Goal: Task Accomplishment & Management: Complete application form

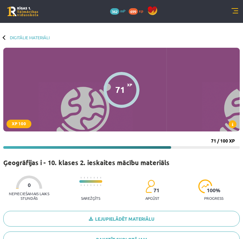
scroll to position [238, 0]
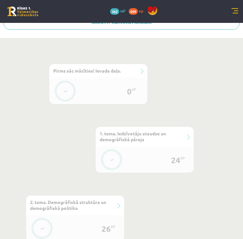
click at [236, 7] on div "0 Dāvanas 362 mP 699 xp" at bounding box center [121, 11] width 243 height 23
click at [237, 8] on link at bounding box center [234, 11] width 7 height 7
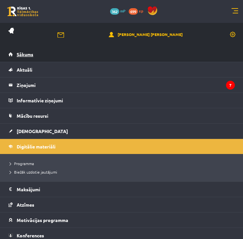
click at [78, 58] on link "Sākums" at bounding box center [121, 54] width 226 height 15
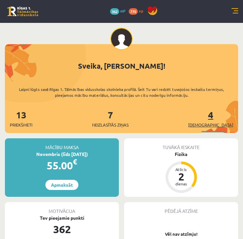
click at [227, 125] on span "[DEMOGRAPHIC_DATA]" at bounding box center [210, 124] width 45 height 7
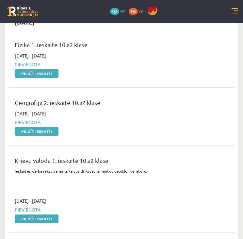
scroll to position [52, 0]
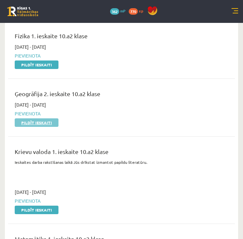
click at [40, 122] on link "Pildīt ieskaiti" at bounding box center [37, 122] width 44 height 8
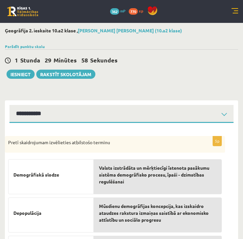
select select "**********"
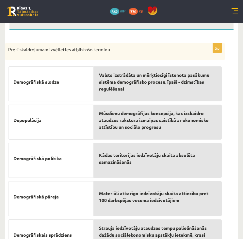
scroll to position [32, 0]
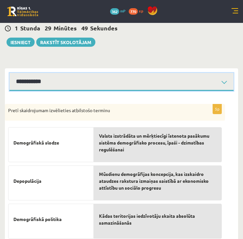
click at [222, 78] on select "**********" at bounding box center [121, 82] width 224 height 18
click at [213, 75] on select "**********" at bounding box center [121, 82] width 224 height 18
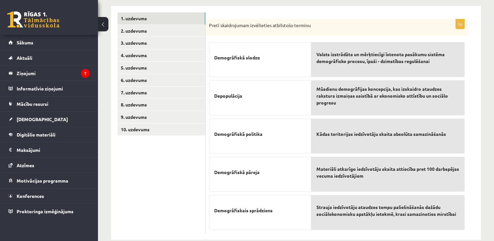
scroll to position [116, 0]
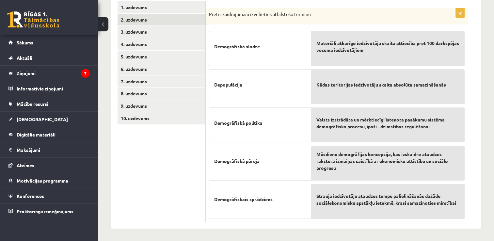
click at [144, 16] on link "2. uzdevums" at bounding box center [162, 20] width 88 height 12
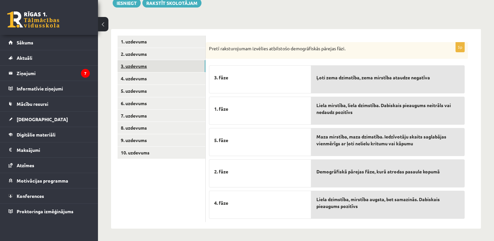
click at [125, 64] on link "3. uzdevums" at bounding box center [162, 66] width 88 height 12
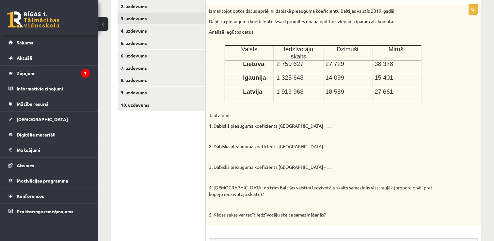
scroll to position [130, 0]
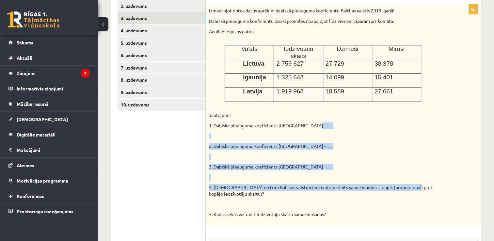
drag, startPoint x: 317, startPoint y: 121, endPoint x: 409, endPoint y: 183, distance: 110.9
click at [243, 183] on div "Izmantojot dotos datus aprēķini dabiskā pieauguma koeficientu Baltijas valstīs …" at bounding box center [343, 114] width 275 height 220
click at [243, 143] on p "2. Dabiskā pieauguma koeficients Igaunijā - ......" at bounding box center [327, 146] width 236 height 7
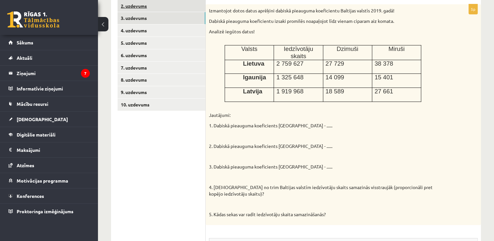
click at [133, 6] on link "2. uzdevums" at bounding box center [162, 6] width 88 height 12
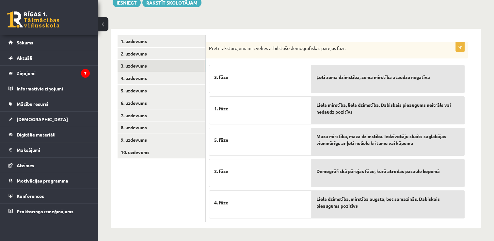
click at [147, 63] on link "3. uzdevums" at bounding box center [162, 66] width 88 height 12
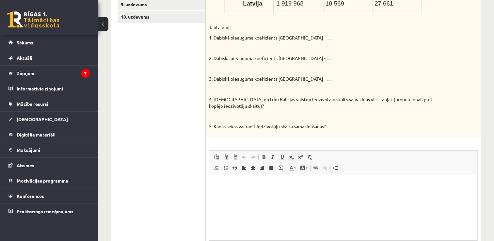
scroll to position [233, 0]
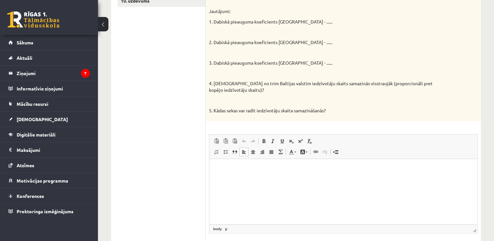
click at [233, 174] on html at bounding box center [343, 169] width 268 height 20
click at [233, 174] on body "****** ******** *******" at bounding box center [343, 185] width 255 height 40
click at [236, 195] on body "****** ******** *******" at bounding box center [343, 185] width 255 height 40
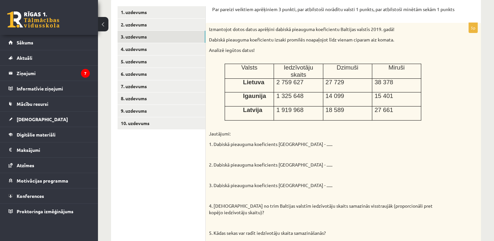
scroll to position [110, 0]
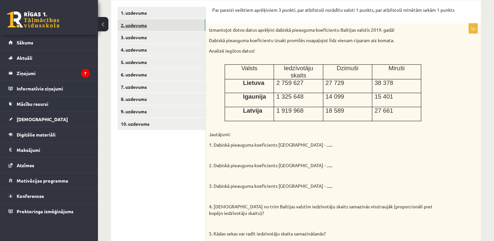
click at [143, 25] on link "2. uzdevums" at bounding box center [162, 25] width 88 height 12
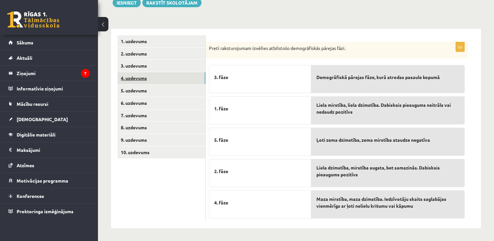
click at [158, 79] on link "4. uzdevums" at bounding box center [162, 78] width 88 height 12
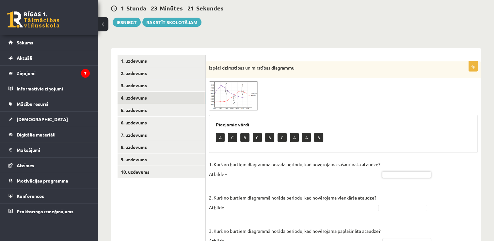
scroll to position [47, 0]
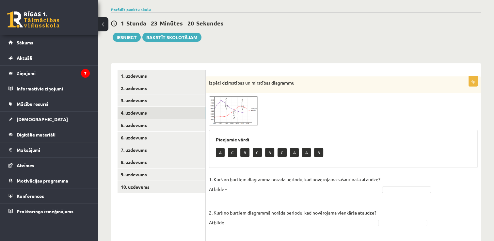
click at [238, 112] on span at bounding box center [234, 112] width 10 height 10
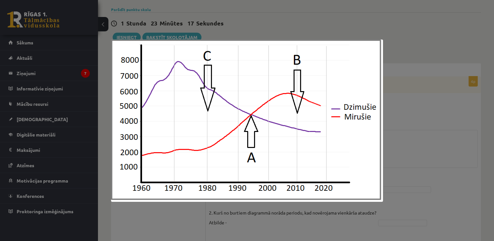
click at [243, 94] on div at bounding box center [247, 120] width 494 height 241
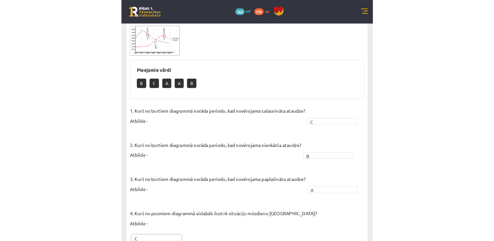
scroll to position [127, 0]
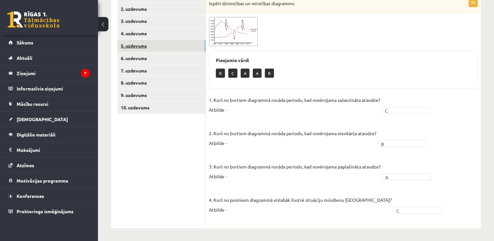
click at [135, 46] on link "5. uzdevums" at bounding box center [162, 46] width 88 height 12
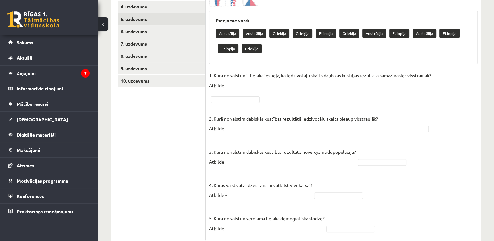
scroll to position [153, 0]
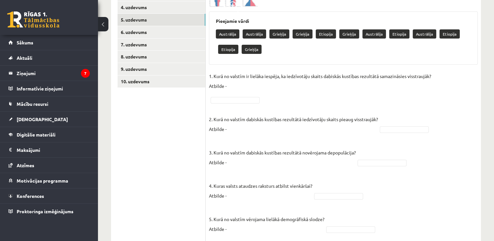
click at [243, 149] on fieldset "1. Kurā no valstīm ir lielāka iespēja, ka iedzīvotāju skaits dabiskās kustības …" at bounding box center [343, 154] width 269 height 166
click at [135, 32] on link "6. uzdevums" at bounding box center [162, 32] width 88 height 12
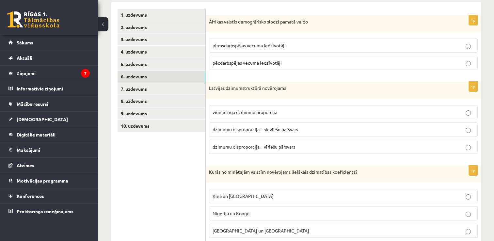
scroll to position [105, 0]
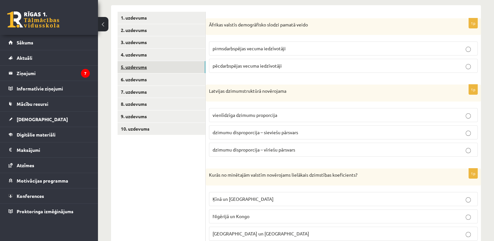
click at [134, 65] on link "5. uzdevums" at bounding box center [162, 67] width 88 height 12
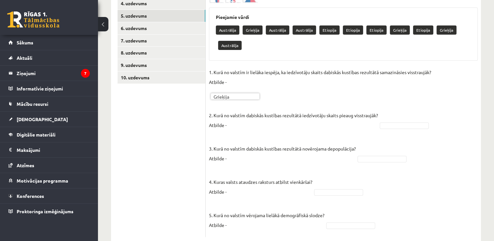
scroll to position [160, 0]
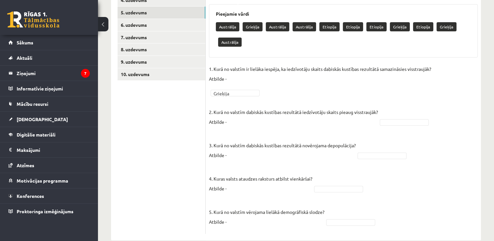
click at [235, 129] on fieldset "1. Kurā no valstīm ir lielāka iespēja, ka iedzīvotāju skaits dabiskās kustības …" at bounding box center [343, 147] width 269 height 166
click at [234, 119] on p "2. Kurā no valstīm dabiskās kustības rezultātā iedzīvotāju skaits pieaug visstr…" at bounding box center [293, 111] width 169 height 29
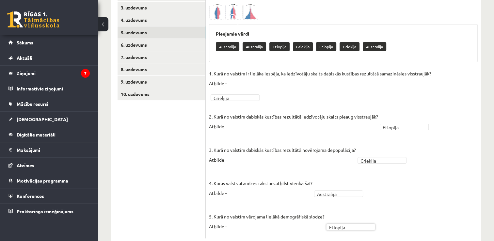
scroll to position [140, 0]
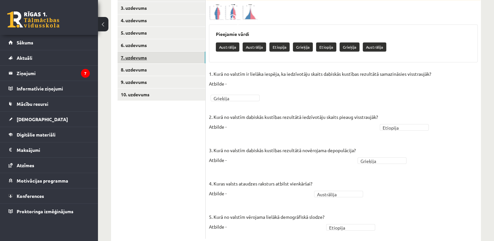
click at [149, 62] on link "7. uzdevums" at bounding box center [162, 58] width 88 height 12
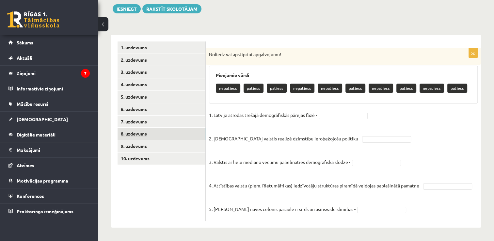
click at [147, 131] on link "8. uzdevums" at bounding box center [162, 134] width 88 height 12
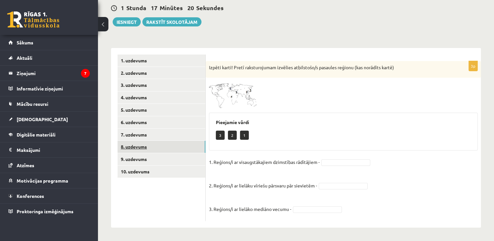
scroll to position [62, 0]
click at [243, 213] on fieldset "1. Reģions/i ar visaugstākajiem dzimstības rādītājiem - 3 * 2. Reģions/i ar lie…" at bounding box center [343, 187] width 269 height 61
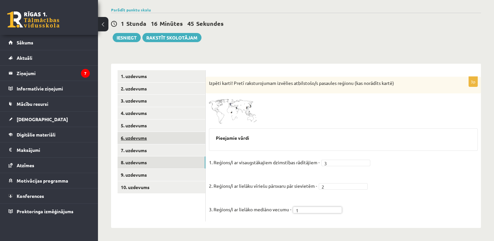
click at [130, 139] on link "6. uzdevums" at bounding box center [162, 138] width 88 height 12
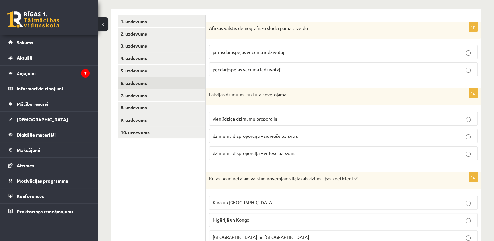
scroll to position [102, 0]
click at [243, 66] on p "pēcdarbspējas vecuma iedzīvotāji" at bounding box center [343, 69] width 261 height 7
click at [243, 137] on span "dzimumu disproporcija – sieviešu pārsvars" at bounding box center [256, 136] width 86 height 6
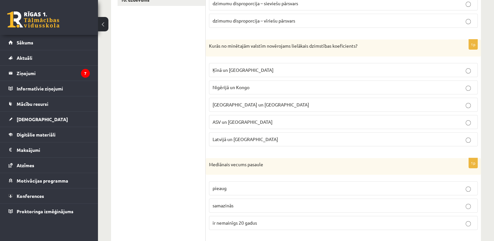
scroll to position [235, 0]
click at [243, 86] on p "Nigērijā un Kongo" at bounding box center [343, 87] width 261 height 7
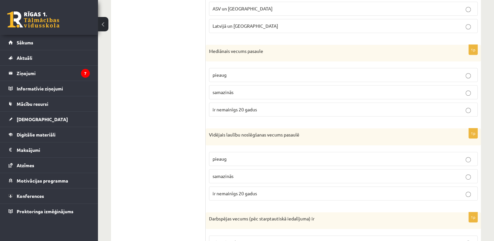
scroll to position [347, 0]
click at [219, 72] on span "pieaug" at bounding box center [220, 75] width 14 height 6
click at [243, 158] on p "pieaug" at bounding box center [343, 159] width 261 height 7
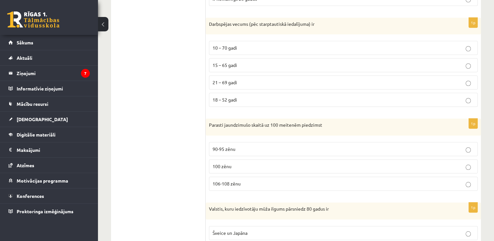
scroll to position [542, 0]
click at [233, 65] on span "15 – 65 gadi" at bounding box center [225, 66] width 24 height 6
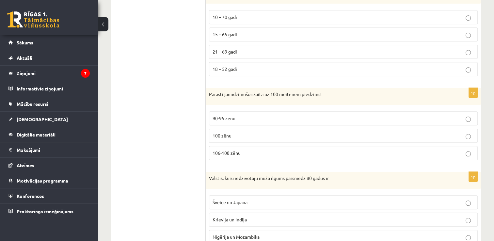
scroll to position [597, 0]
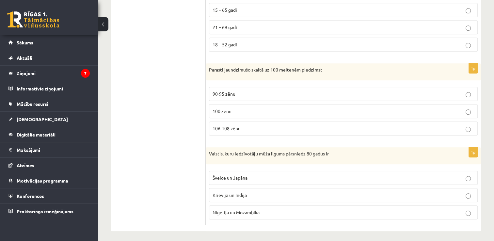
click at [243, 121] on label "106-108 zēnu" at bounding box center [343, 128] width 269 height 14
click at [243, 176] on span "Šveice un Japāna" at bounding box center [230, 178] width 35 height 6
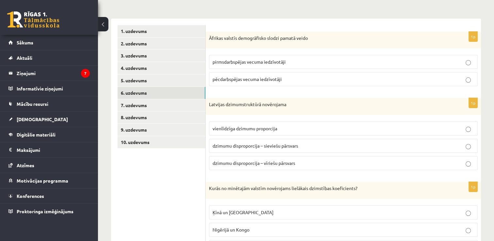
scroll to position [92, 0]
click at [139, 109] on link "7. uzdevums" at bounding box center [162, 106] width 88 height 12
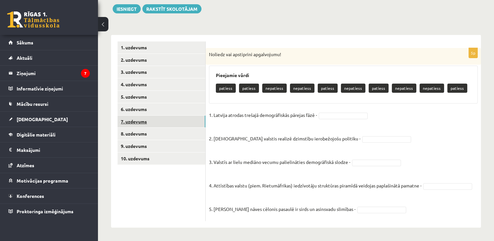
scroll to position [76, 0]
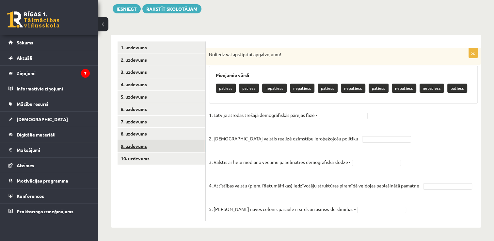
click at [140, 142] on link "9. uzdevums" at bounding box center [162, 146] width 88 height 12
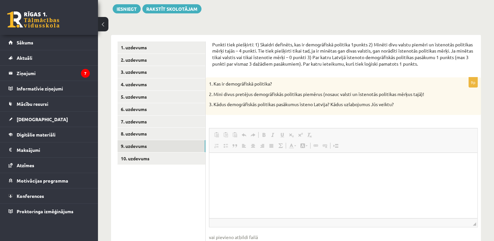
scroll to position [0, 0]
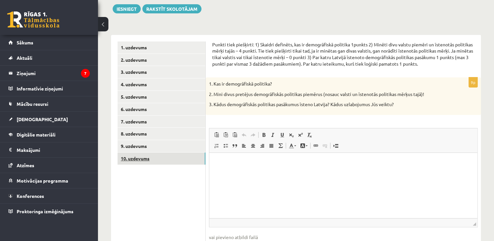
click at [145, 159] on link "10. uzdevums" at bounding box center [162, 158] width 88 height 12
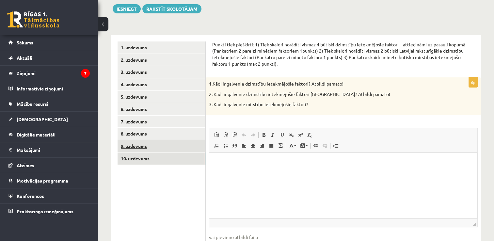
click at [137, 146] on link "9. uzdevums" at bounding box center [162, 146] width 88 height 12
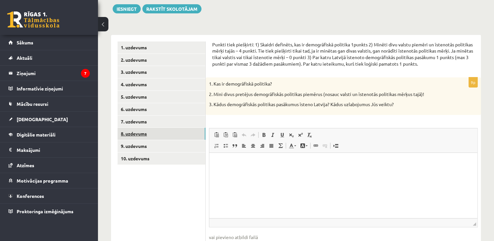
click at [124, 133] on link "8. uzdevums" at bounding box center [162, 134] width 88 height 12
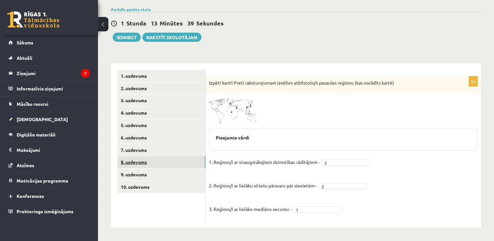
scroll to position [47, 0]
click at [139, 173] on link "9. uzdevums" at bounding box center [162, 175] width 88 height 12
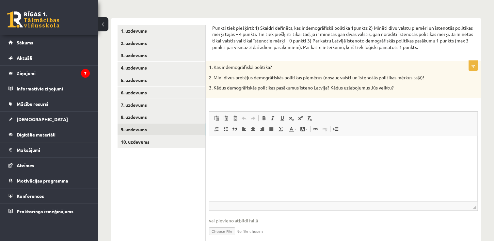
scroll to position [93, 0]
click at [243, 156] on html at bounding box center [343, 146] width 268 height 20
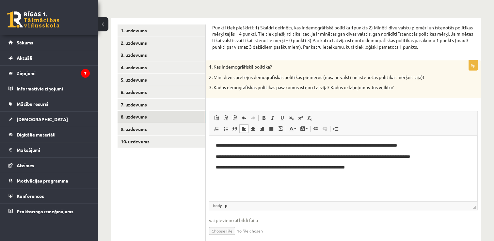
click at [137, 115] on link "8. uzdevums" at bounding box center [162, 117] width 88 height 12
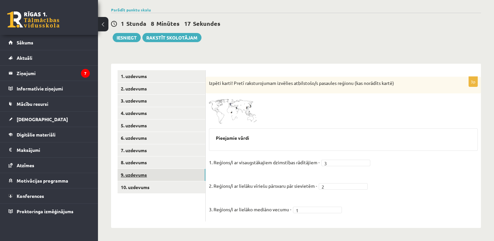
click at [136, 172] on link "9. uzdevums" at bounding box center [162, 175] width 88 height 12
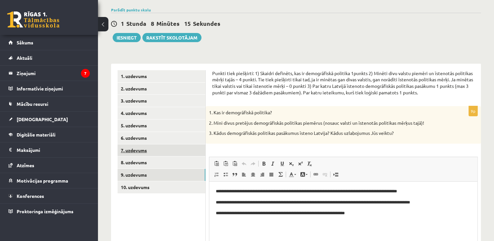
scroll to position [0, 0]
click at [137, 151] on link "7. uzdevums" at bounding box center [162, 150] width 88 height 12
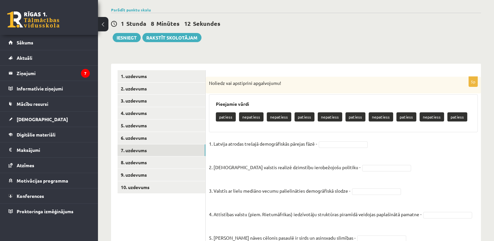
scroll to position [76, 0]
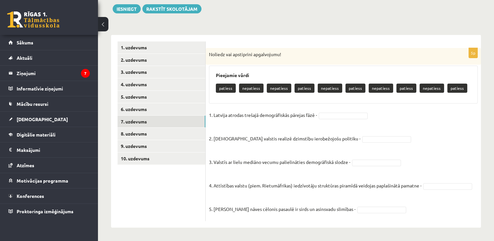
click at [243, 113] on span at bounding box center [343, 115] width 52 height 6
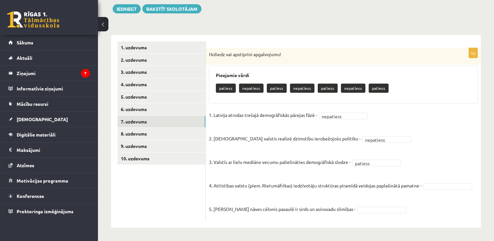
click at [243, 182] on fieldset "1. Latvija atrodas trešajā demogrāfiskās pārejas fāzē - nepatiess ********* 2. …" at bounding box center [343, 164] width 269 height 108
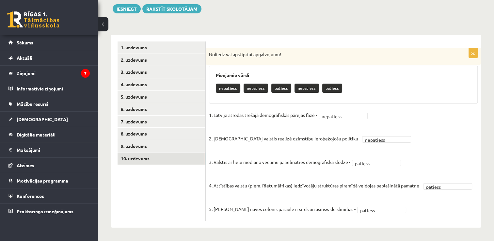
click at [139, 158] on link "10. uzdevums" at bounding box center [162, 158] width 88 height 12
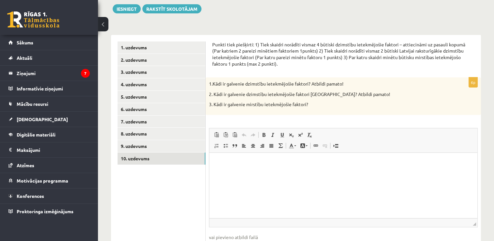
scroll to position [0, 0]
click at [243, 163] on p "Bagātinātā teksta redaktors, wiswyg-editor-user-answer-47433812225420" at bounding box center [343, 162] width 255 height 7
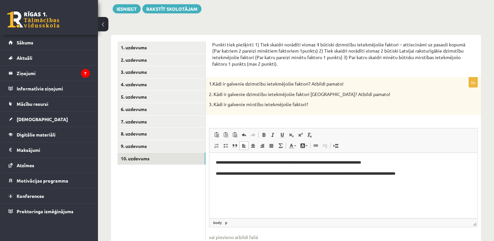
click at [243, 158] on html "**********" at bounding box center [343, 168] width 268 height 31
click at [243, 174] on p "**********" at bounding box center [343, 173] width 255 height 7
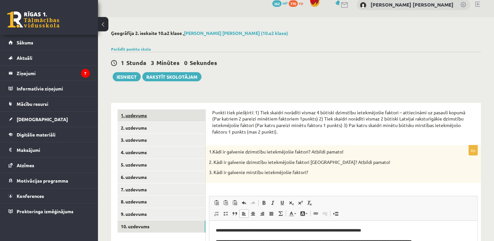
scroll to position [8, 0]
click at [121, 79] on button "Iesniegt" at bounding box center [127, 76] width 28 height 9
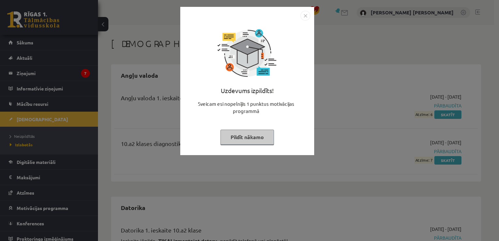
click at [306, 18] on img "Close" at bounding box center [305, 16] width 10 height 10
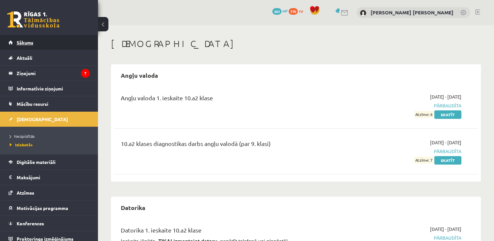
click at [29, 42] on span "Sākums" at bounding box center [25, 43] width 17 height 6
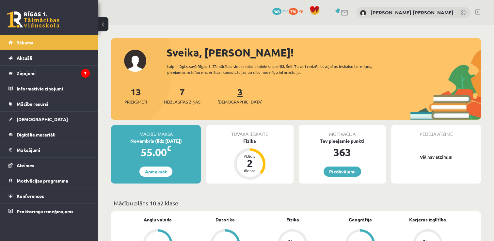
click at [229, 97] on link "3 Ieskaites" at bounding box center [239, 95] width 45 height 19
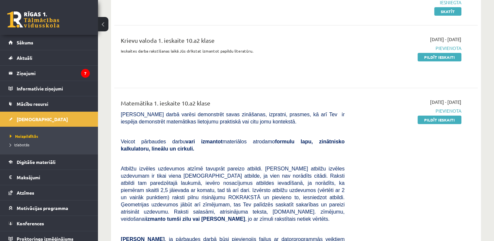
scroll to position [148, 0]
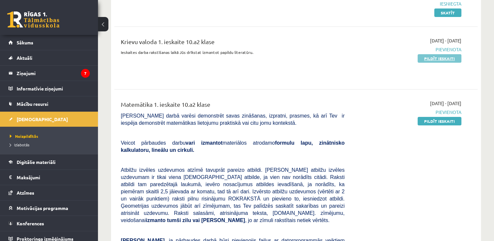
click at [433, 58] on link "Pildīt ieskaiti" at bounding box center [440, 58] width 44 height 8
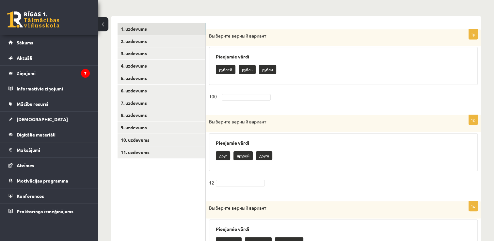
scroll to position [124, 0]
click at [229, 69] on p "pублей" at bounding box center [226, 69] width 20 height 9
click at [247, 92] on fieldset "100 –" at bounding box center [343, 98] width 269 height 14
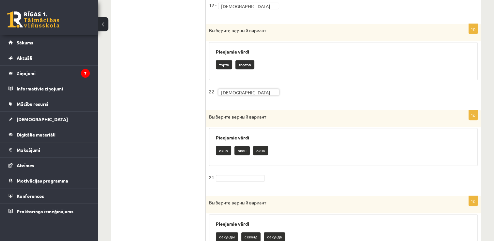
scroll to position [657, 0]
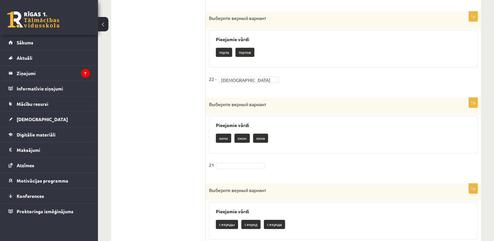
click at [247, 168] on fieldset "21" at bounding box center [343, 167] width 269 height 14
click at [239, 160] on fieldset "21" at bounding box center [343, 167] width 269 height 14
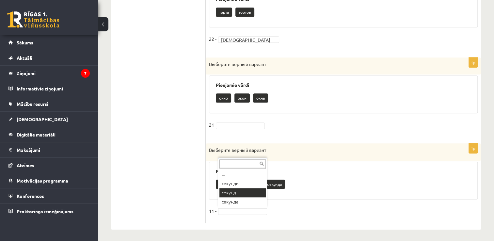
drag, startPoint x: 230, startPoint y: 208, endPoint x: 229, endPoint y: 189, distance: 19.0
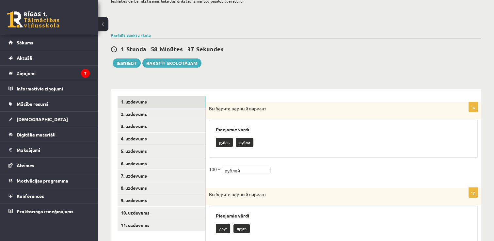
scroll to position [51, 0]
click at [132, 108] on link "2. uzdevums" at bounding box center [162, 114] width 88 height 12
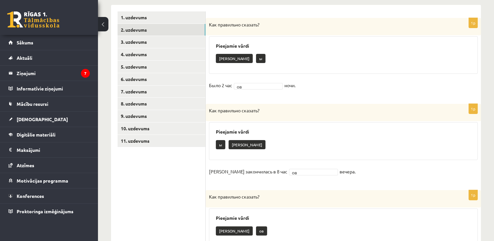
scroll to position [132, 0]
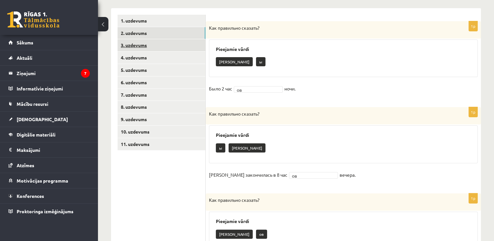
click at [136, 44] on link "3. uzdevums" at bounding box center [162, 45] width 88 height 12
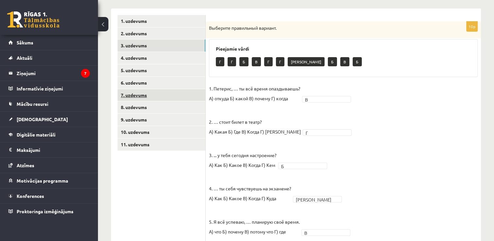
scroll to position [130, 0]
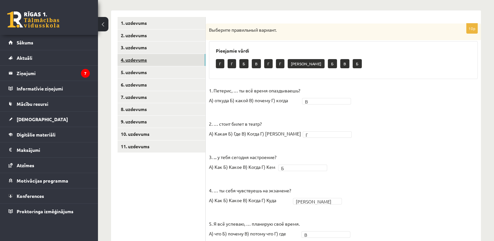
click at [136, 60] on link "4. uzdevums" at bounding box center [162, 60] width 88 height 12
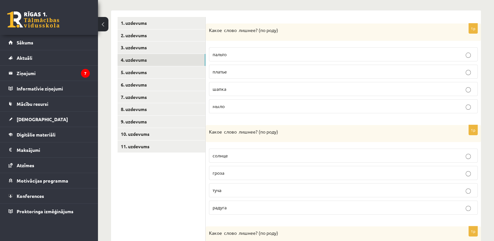
click at [256, 103] on p "мыло" at bounding box center [343, 106] width 261 height 7
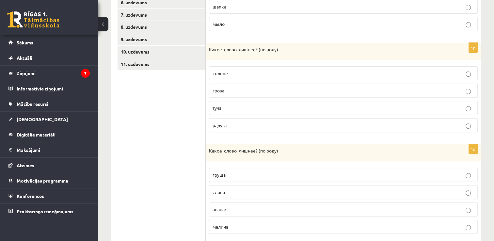
scroll to position [215, 0]
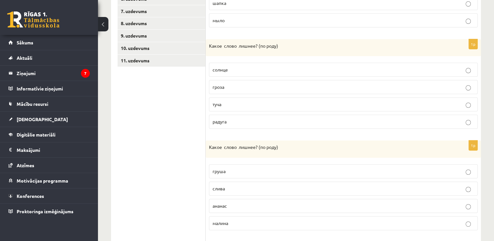
click at [249, 106] on p "туча" at bounding box center [343, 104] width 261 height 7
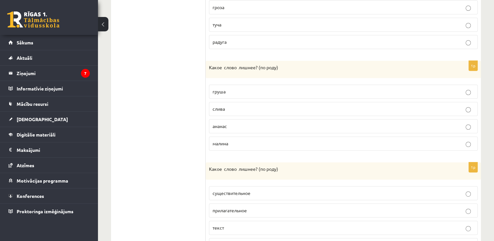
scroll to position [295, 0]
click at [259, 129] on label "ананас" at bounding box center [343, 126] width 269 height 14
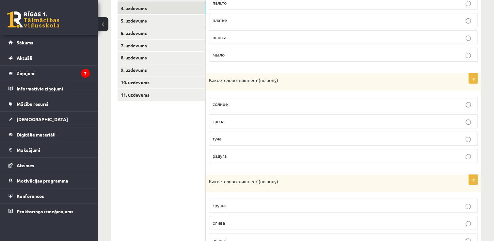
scroll to position [181, 0]
click at [133, 17] on link "5. uzdevums" at bounding box center [162, 21] width 88 height 12
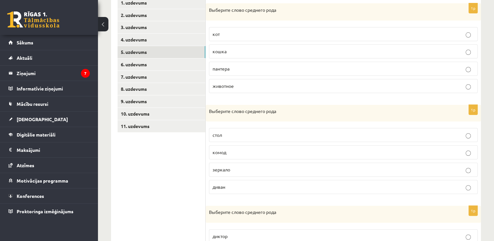
scroll to position [135, 0]
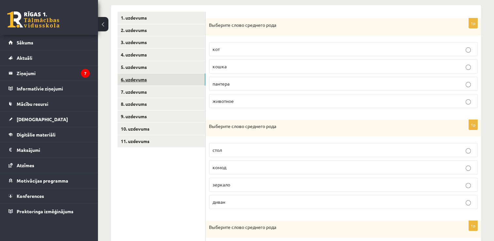
click at [149, 78] on link "6. uzdevums" at bounding box center [162, 79] width 88 height 12
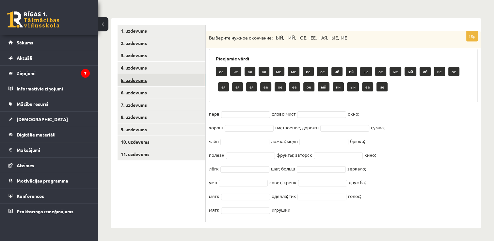
click at [149, 76] on link "5. uzdevums" at bounding box center [162, 80] width 88 height 12
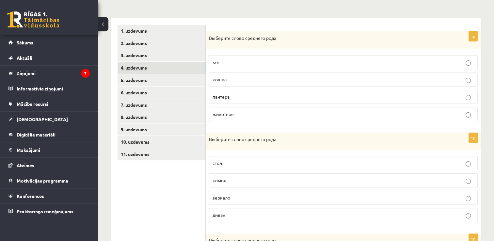
click at [142, 71] on link "4. uzdevums" at bounding box center [162, 68] width 88 height 12
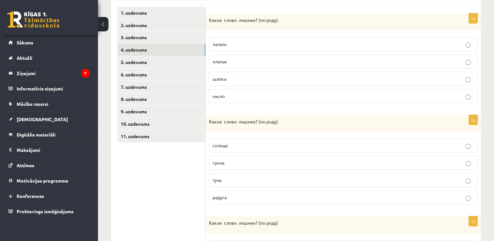
scroll to position [141, 0]
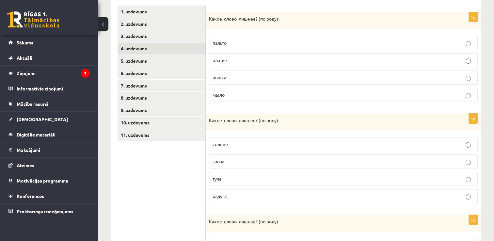
click at [253, 77] on p "шапка" at bounding box center [343, 77] width 261 height 7
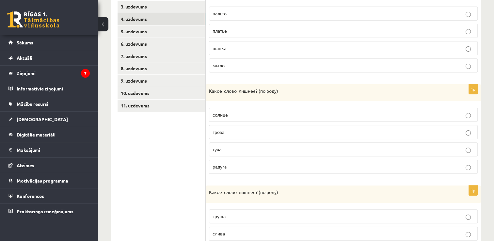
scroll to position [184, 0]
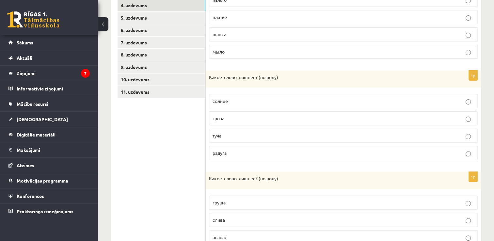
click at [258, 104] on label "солнце" at bounding box center [343, 101] width 269 height 14
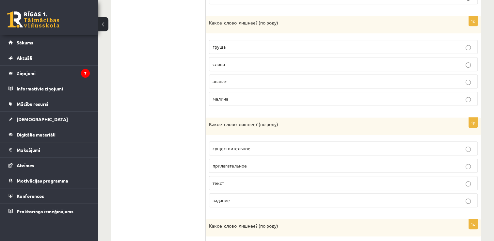
scroll to position [337, 0]
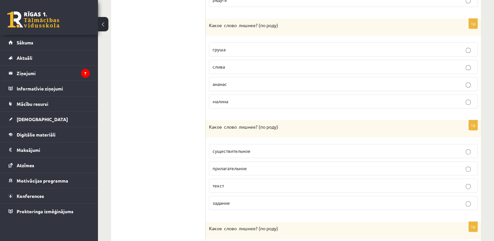
click at [246, 179] on label "текст" at bounding box center [343, 186] width 269 height 14
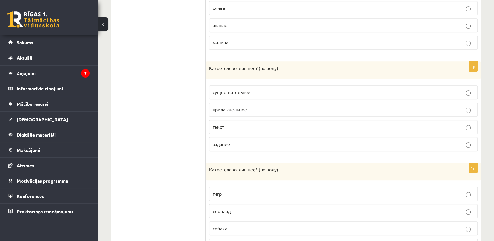
scroll to position [430, 0]
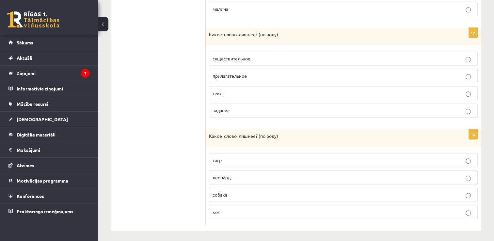
click at [239, 193] on p "собака" at bounding box center [343, 194] width 261 height 7
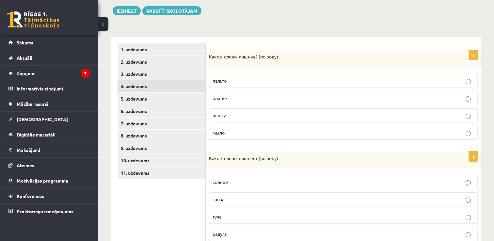
scroll to position [71, 0]
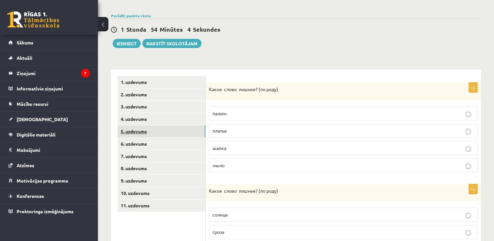
click at [136, 134] on link "5. uzdevums" at bounding box center [162, 131] width 88 height 12
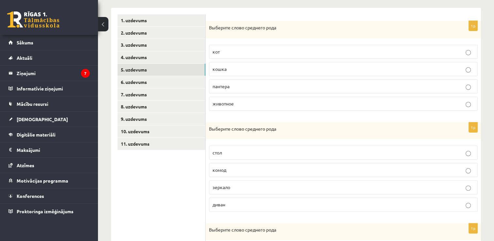
scroll to position [134, 0]
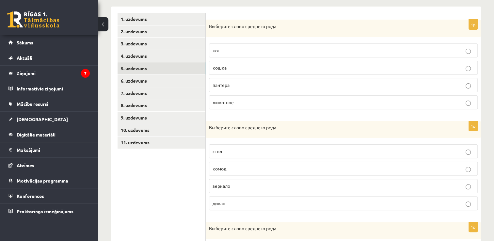
click at [238, 105] on label "животное" at bounding box center [343, 102] width 269 height 14
click at [236, 186] on p "зеркало" at bounding box center [343, 185] width 261 height 7
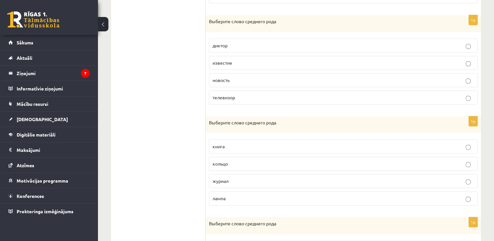
scroll to position [342, 0]
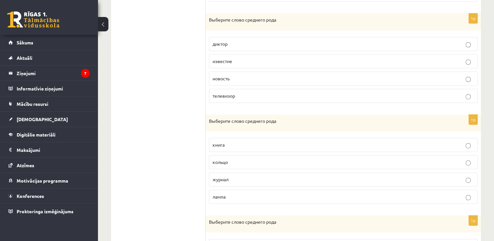
click at [236, 58] on p "известие" at bounding box center [343, 61] width 261 height 7
click at [256, 161] on p "кольцо" at bounding box center [343, 162] width 261 height 7
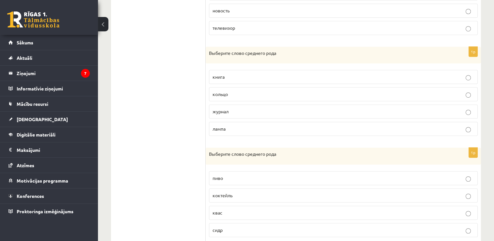
scroll to position [428, 0]
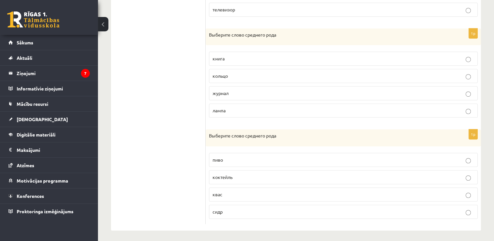
click at [230, 161] on p "пиво" at bounding box center [343, 159] width 261 height 7
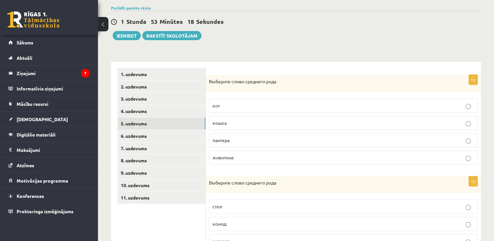
scroll to position [79, 0]
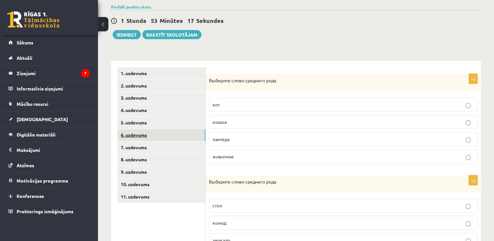
click at [135, 138] on link "6. uzdevums" at bounding box center [162, 135] width 88 height 12
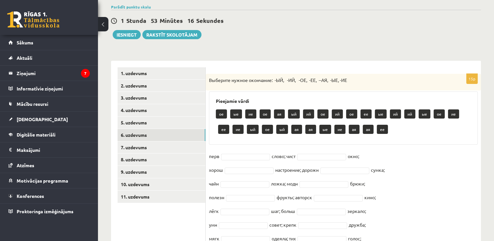
scroll to position [122, 0]
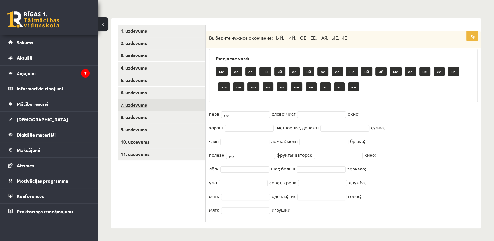
click at [132, 102] on link "7. uzdevums" at bounding box center [162, 105] width 88 height 12
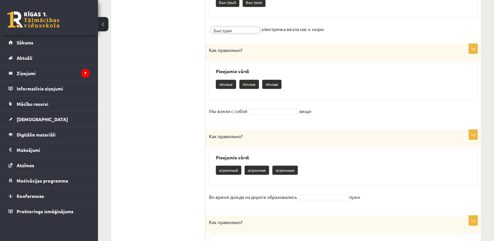
scroll to position [364, 0]
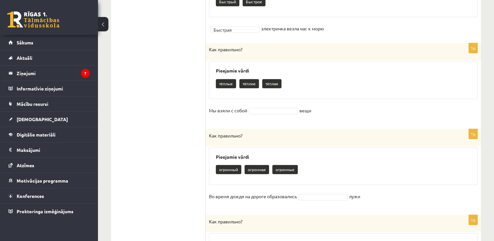
click at [257, 106] on fieldset "Мы взяли с собой вещи" at bounding box center [343, 112] width 269 height 14
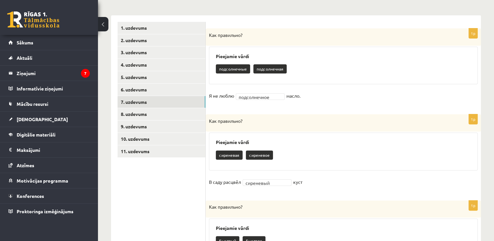
scroll to position [122, 0]
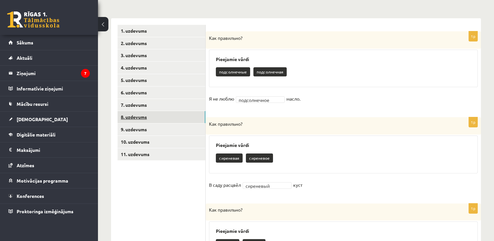
click at [132, 119] on link "8. uzdevums" at bounding box center [162, 117] width 88 height 12
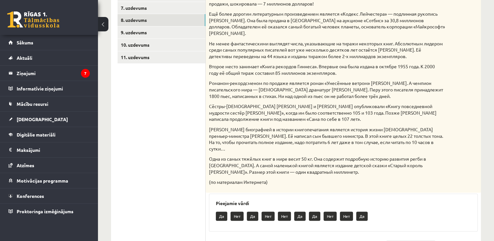
scroll to position [210, 0]
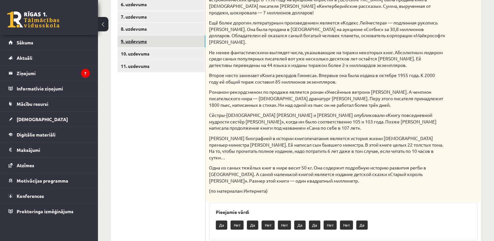
click at [133, 42] on link "9. uzdevums" at bounding box center [162, 41] width 88 height 12
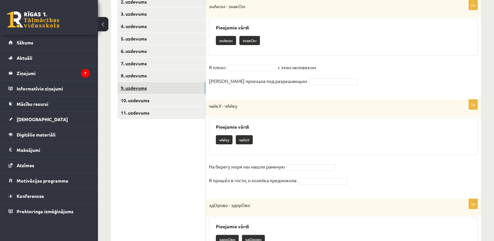
scroll to position [163, 0]
click at [253, 83] on p "Машина проехала под разрешающим" at bounding box center [258, 81] width 98 height 10
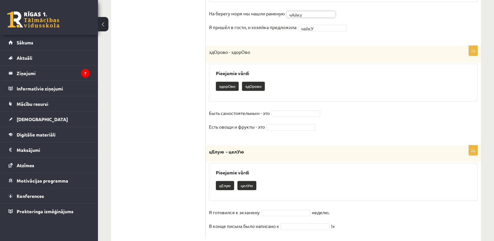
scroll to position [286, 0]
click at [293, 116] on fieldset "Быть самостоятельным - это Есть овощи и фрукты - это" at bounding box center [343, 120] width 269 height 27
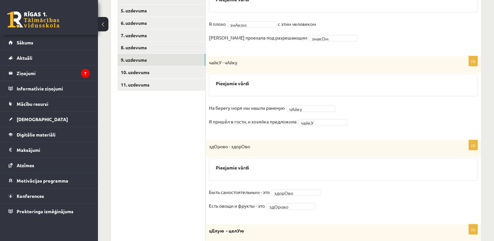
scroll to position [165, 0]
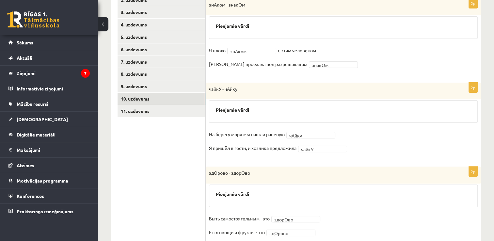
click at [131, 98] on link "10. uzdevums" at bounding box center [162, 99] width 88 height 12
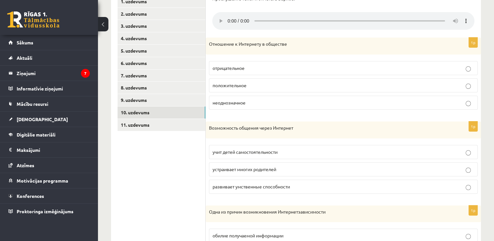
scroll to position [153, 0]
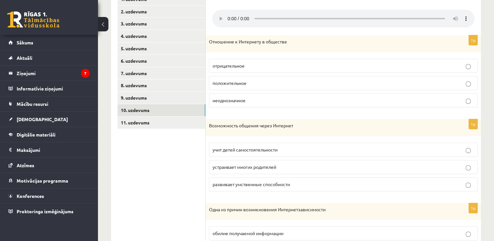
click at [295, 80] on p "положительное" at bounding box center [343, 83] width 261 height 7
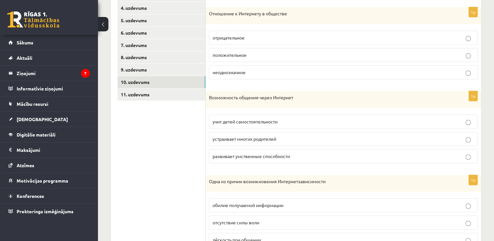
scroll to position [182, 0]
click at [270, 159] on label "развивает умственные способности" at bounding box center [343, 156] width 269 height 14
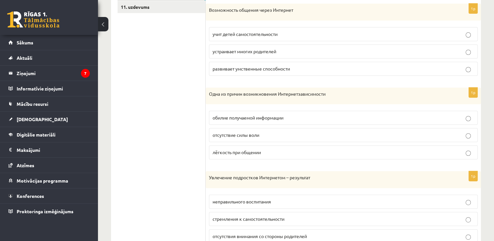
scroll to position [269, 0]
drag, startPoint x: 266, startPoint y: 112, endPoint x: 267, endPoint y: 140, distance: 28.8
click at [267, 140] on fieldset "обилие получаемой информации отсутствие силы воли лёгкость при общении" at bounding box center [343, 134] width 269 height 54
drag, startPoint x: 267, startPoint y: 140, endPoint x: 298, endPoint y: 140, distance: 30.7
click at [298, 140] on label "отсутствие силы воли" at bounding box center [343, 135] width 269 height 14
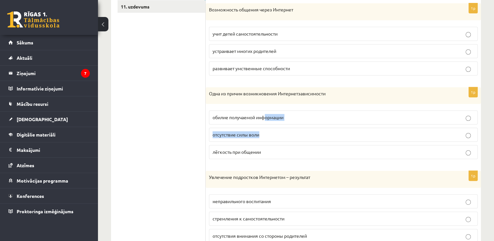
click at [299, 120] on p "обилие получаемой информации" at bounding box center [343, 117] width 261 height 7
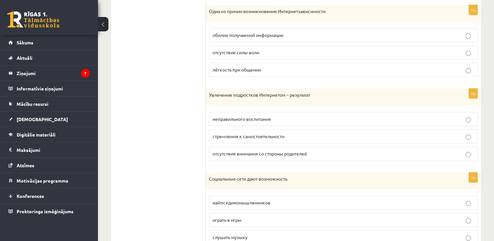
scroll to position [352, 0]
click at [339, 143] on fieldset "неправильного воспитания стремления к самостоятельности отсутствия внимания со …" at bounding box center [343, 135] width 269 height 54
click at [339, 141] on label "стремления к самостоятельности" at bounding box center [343, 136] width 269 height 14
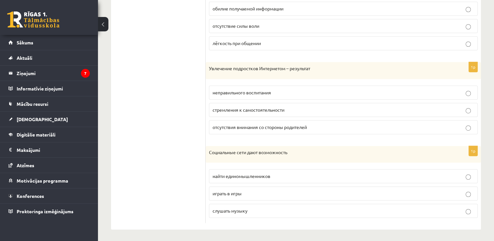
click at [289, 190] on p "играть в игры" at bounding box center [343, 193] width 261 height 7
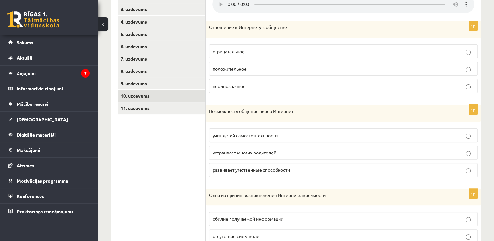
scroll to position [166, 0]
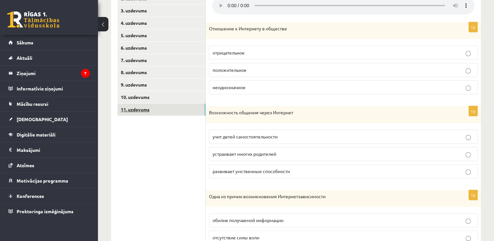
click at [135, 113] on link "11. uzdevums" at bounding box center [162, 109] width 88 height 12
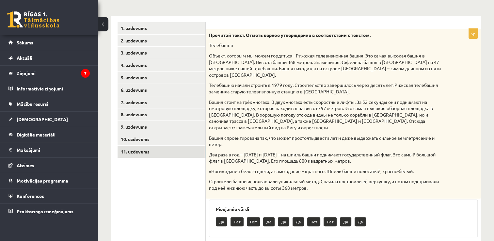
scroll to position [137, 0]
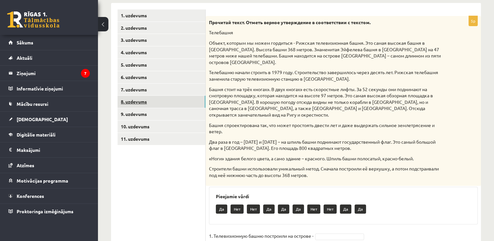
click at [146, 104] on link "8. uzdevums" at bounding box center [162, 102] width 88 height 12
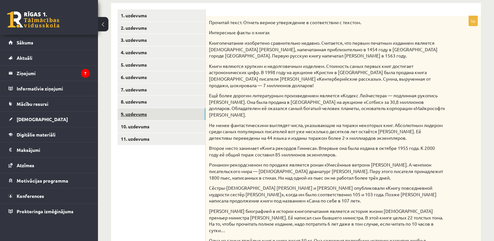
click at [144, 119] on link "9. uzdevums" at bounding box center [162, 114] width 88 height 12
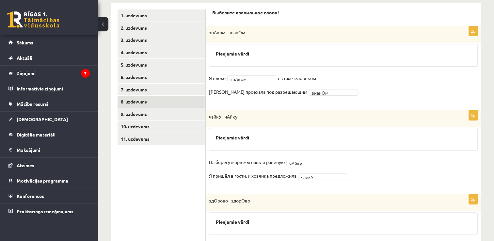
click at [135, 104] on link "8. uzdevums" at bounding box center [162, 102] width 88 height 12
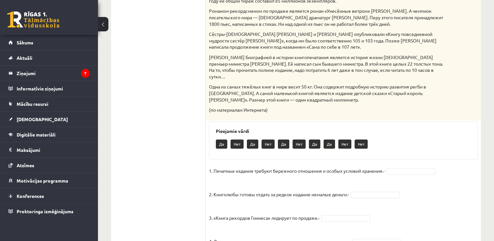
scroll to position [293, 0]
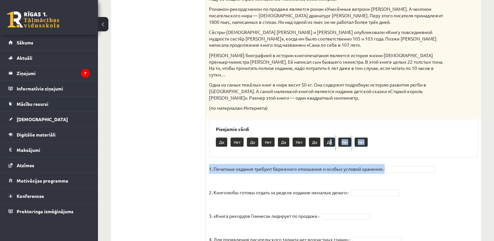
drag, startPoint x: 329, startPoint y: 142, endPoint x: 404, endPoint y: 168, distance: 80.2
click at [404, 168] on div "5p Прочитай текст. Отметь верное утверждение в соответствии с текстом. Интересн…" at bounding box center [343, 72] width 275 height 424
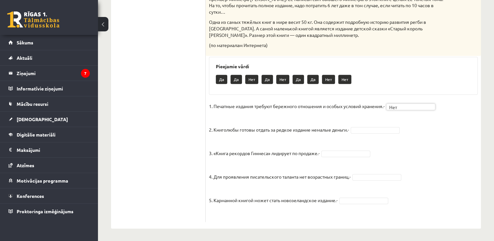
scroll to position [356, 0]
click at [333, 149] on fieldset "1. Печатные издания требуют бережного отношения и особых условий хранения.- Нет…" at bounding box center [343, 160] width 269 height 118
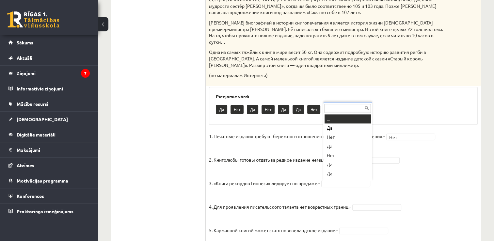
scroll to position [8, 0]
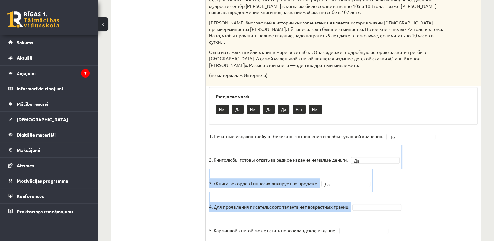
drag, startPoint x: 333, startPoint y: 166, endPoint x: 385, endPoint y: 204, distance: 64.1
click at [385, 204] on fieldset "1. Печатные издания требуют бережного отношения и особых условий хранения.- Нет…" at bounding box center [343, 190] width 269 height 118
click at [395, 182] on fieldset "1. Печатные издания требуют бережного отношения и особых условий хранения.- Нет…" at bounding box center [343, 190] width 269 height 118
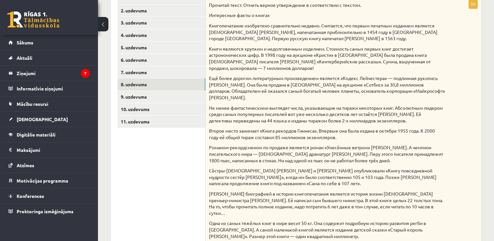
scroll to position [152, 0]
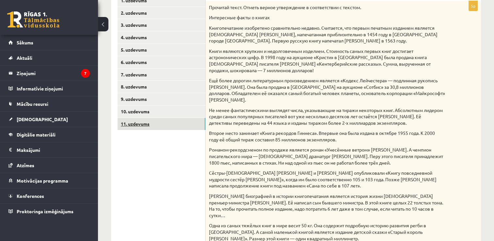
click at [131, 123] on link "11. uzdevums" at bounding box center [162, 124] width 88 height 12
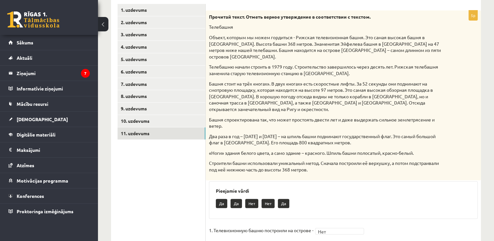
scroll to position [76, 0]
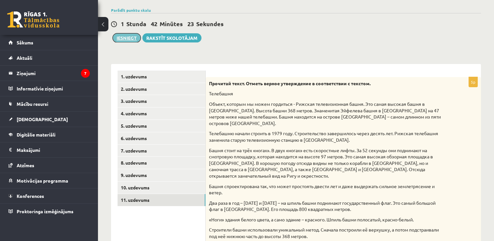
click at [126, 40] on button "Iesniegt" at bounding box center [127, 37] width 28 height 9
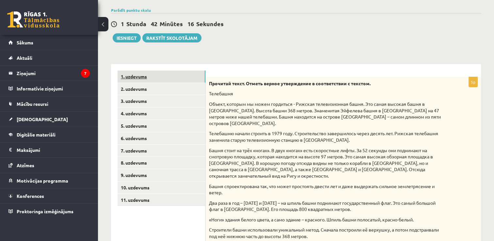
click at [166, 78] on link "1. uzdevums" at bounding box center [162, 77] width 88 height 12
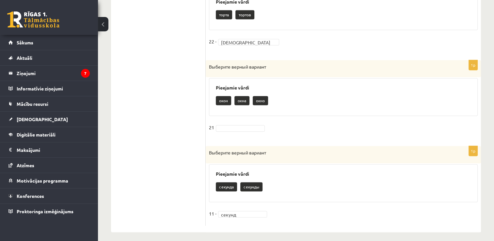
scroll to position [697, 0]
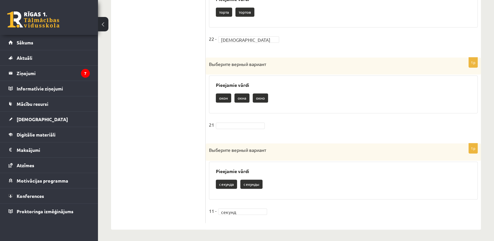
click at [239, 120] on fieldset "21" at bounding box center [343, 127] width 269 height 14
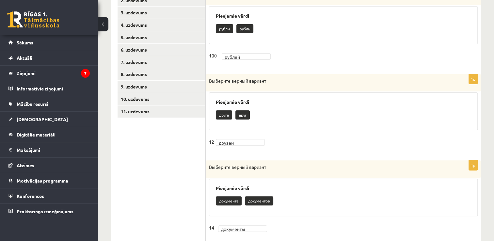
scroll to position [135, 0]
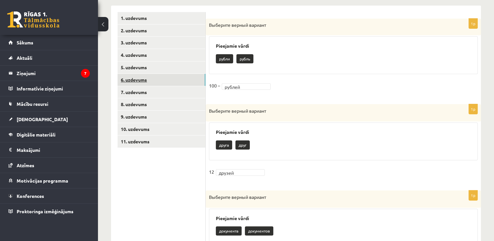
click at [137, 83] on link "6. uzdevums" at bounding box center [162, 80] width 88 height 12
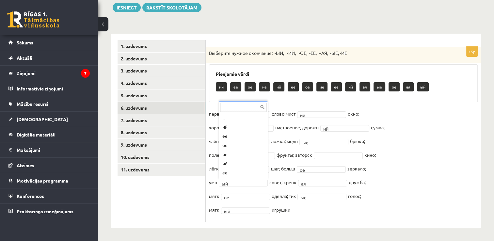
scroll to position [81, 0]
click at [120, 7] on button "Iesniegt" at bounding box center [127, 7] width 28 height 9
click at [124, 8] on button "Iesniegt" at bounding box center [127, 7] width 28 height 9
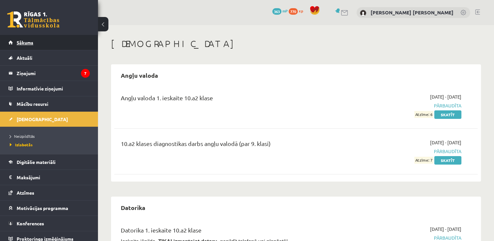
click at [21, 43] on span "Sākums" at bounding box center [25, 43] width 17 height 6
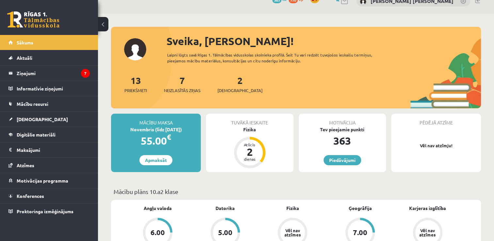
scroll to position [5, 0]
